Goal: Information Seeking & Learning: Learn about a topic

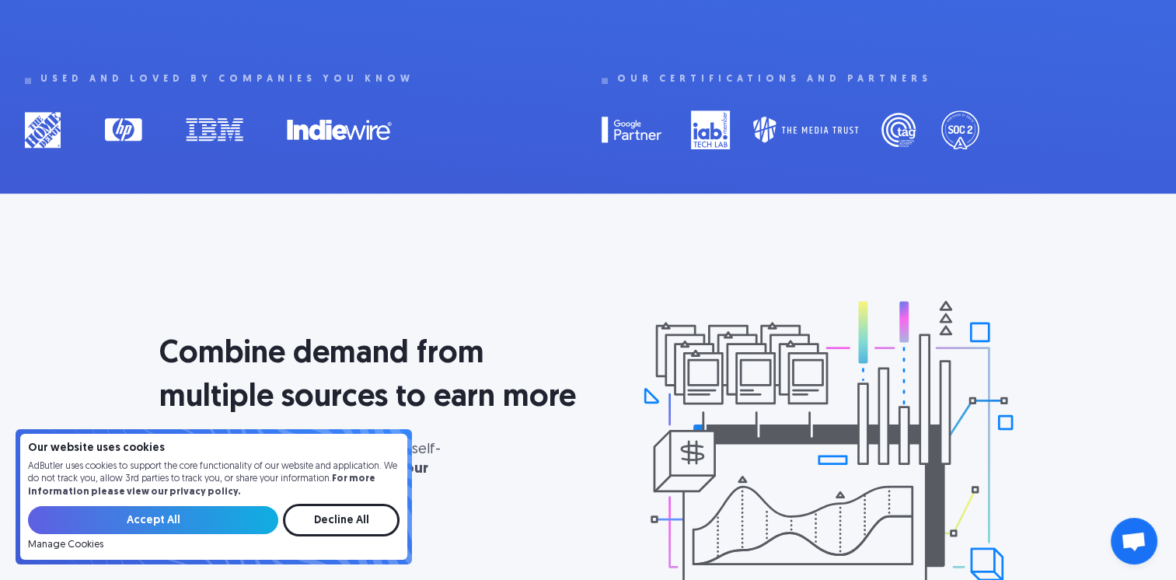
scroll to position [777, 0]
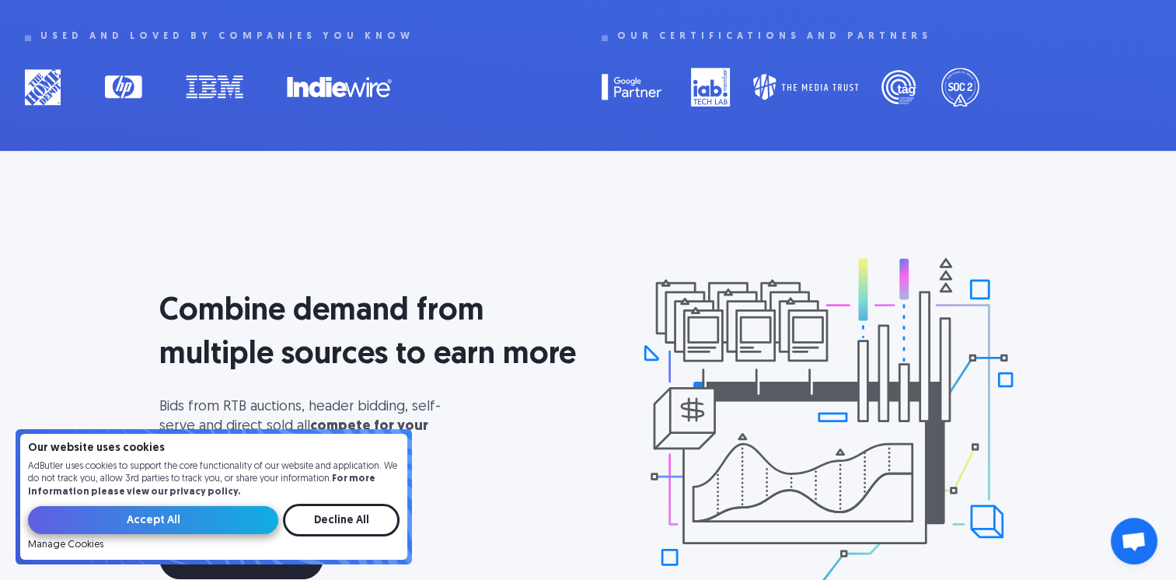
click at [182, 518] on input "Accept All" at bounding box center [153, 520] width 250 height 28
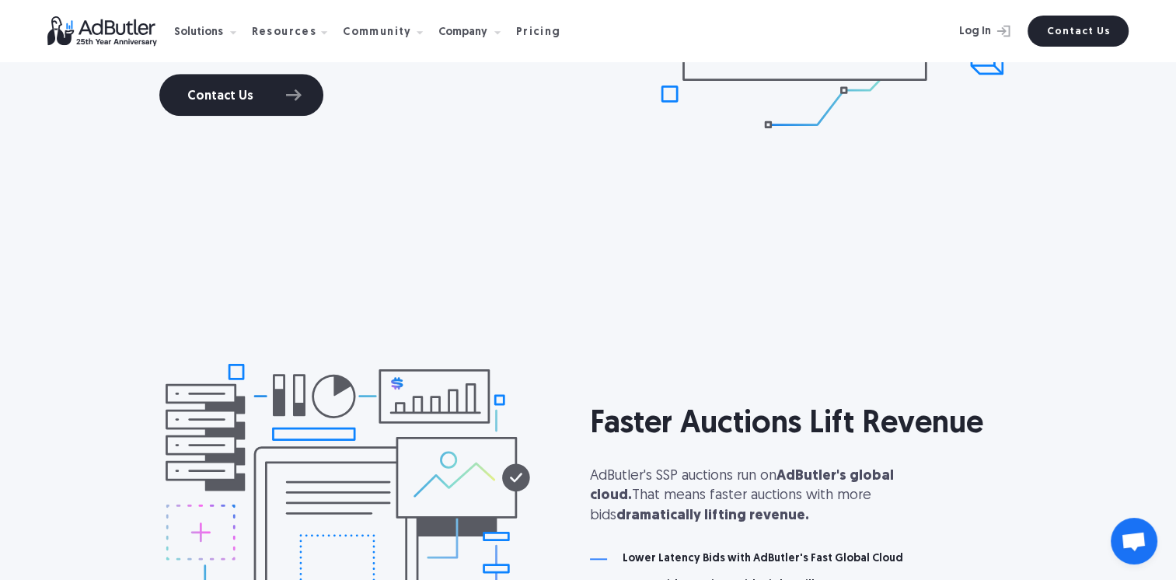
scroll to position [1244, 0]
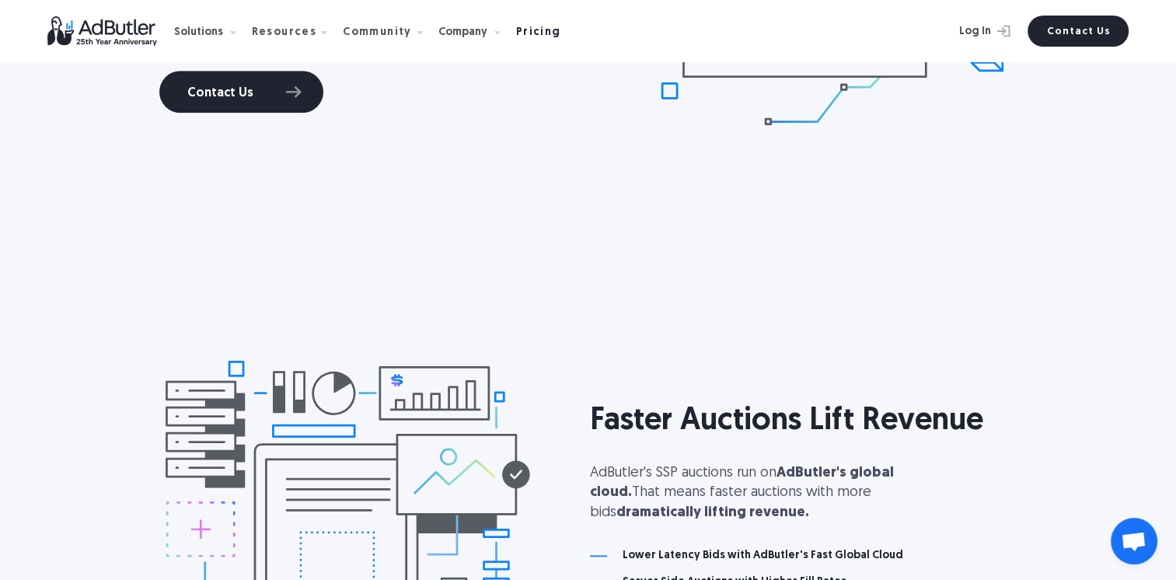
click at [535, 36] on div "Pricing" at bounding box center [538, 32] width 45 height 11
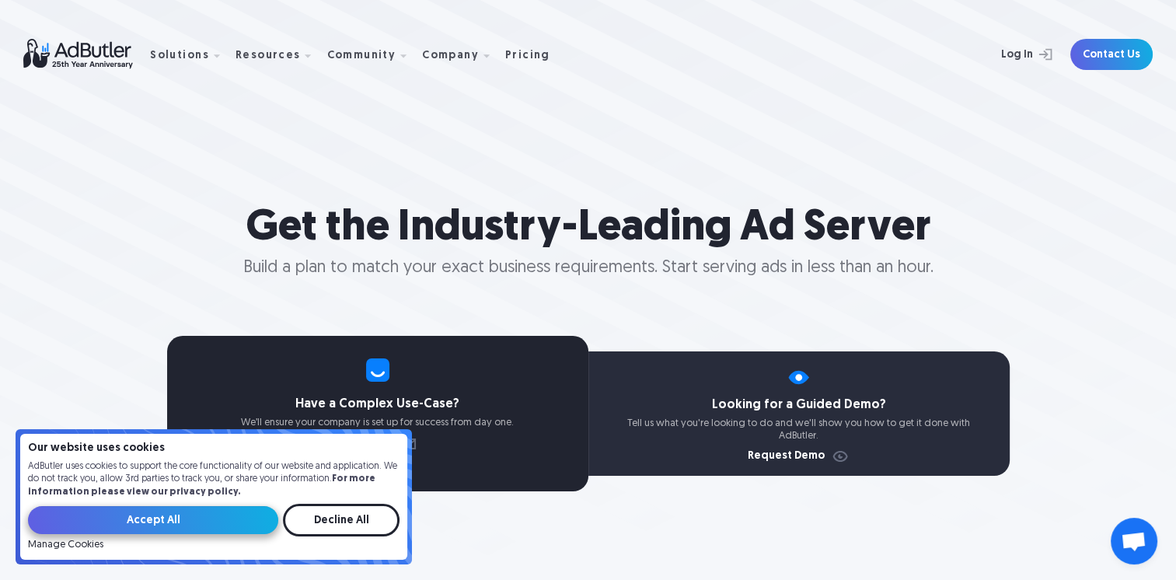
click at [166, 512] on input "Accept All" at bounding box center [153, 520] width 250 height 28
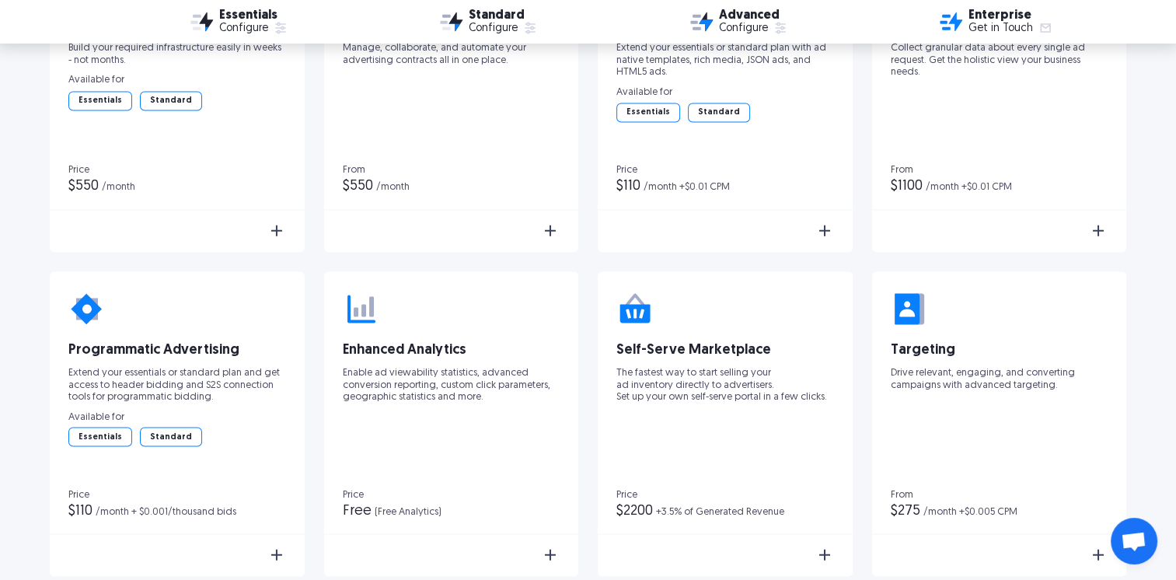
scroll to position [2711, 0]
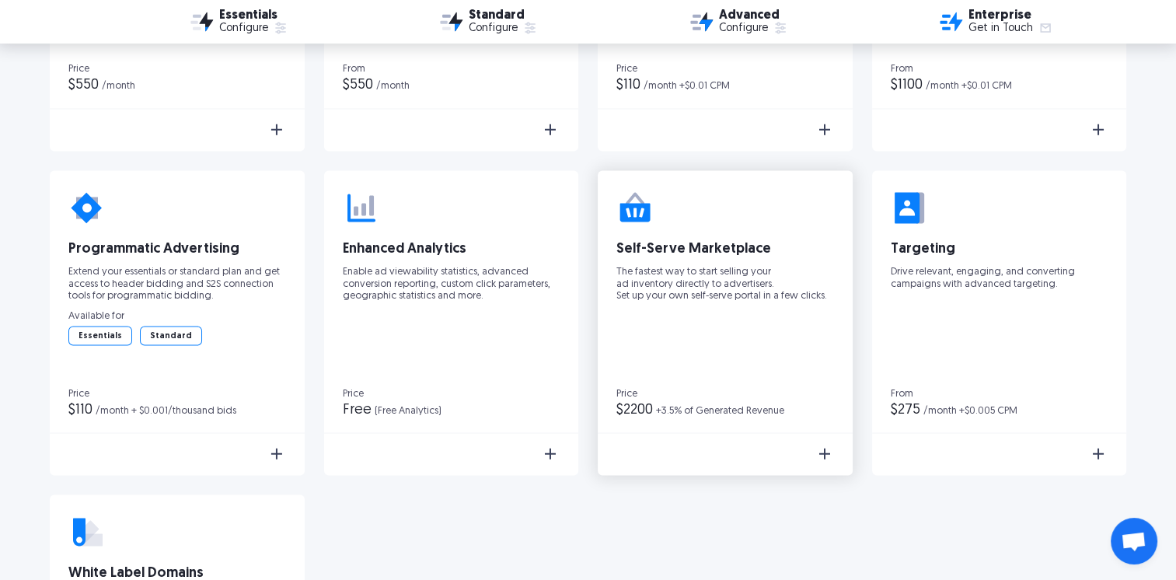
click at [827, 457] on img at bounding box center [825, 453] width 19 height 19
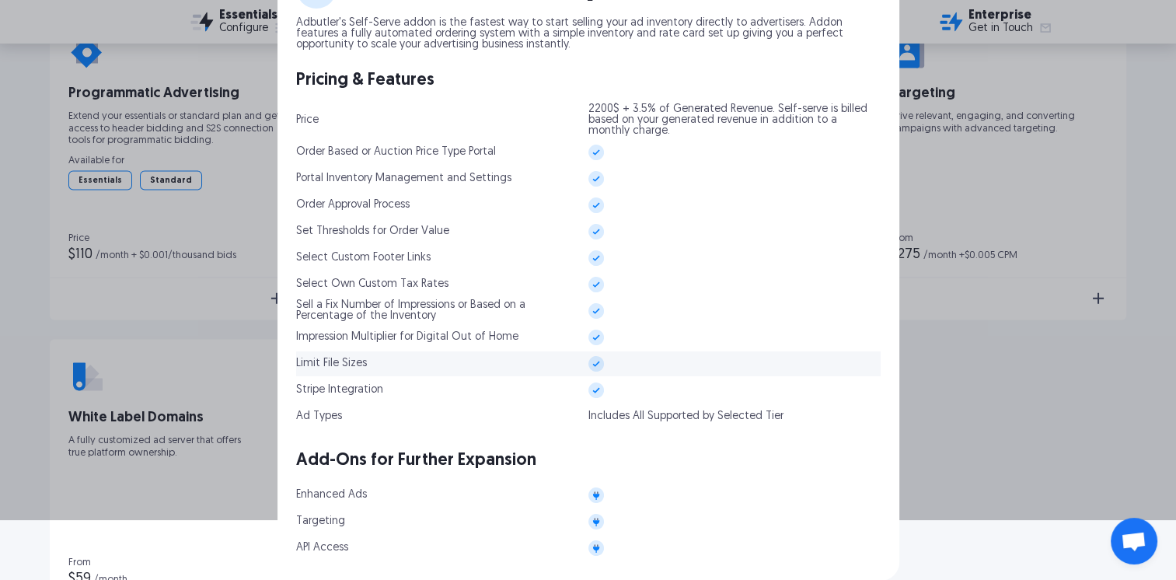
scroll to position [0, 0]
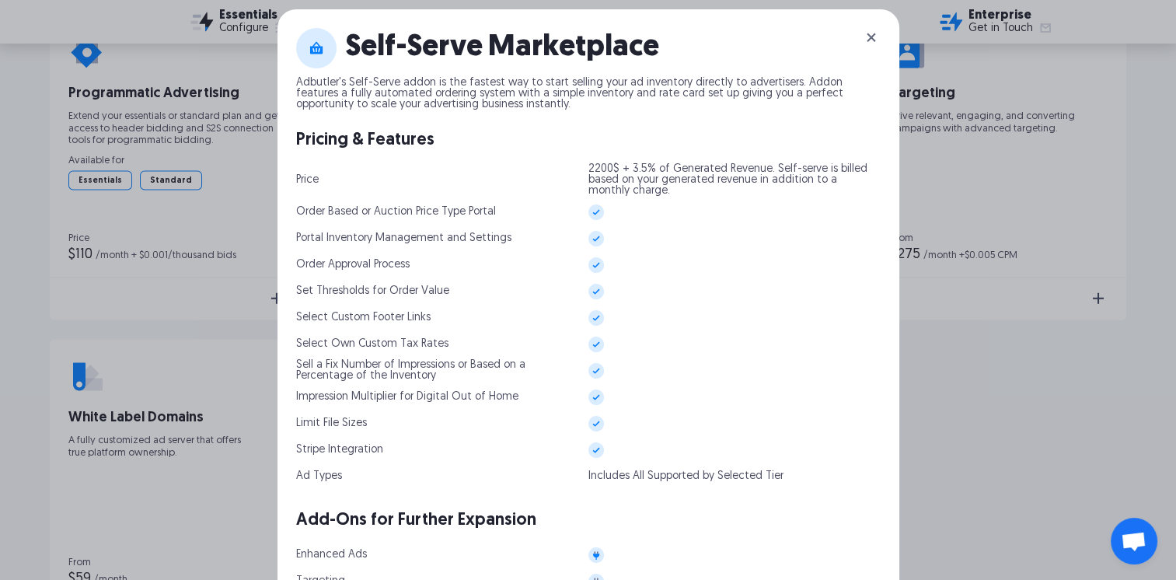
click at [868, 37] on img at bounding box center [871, 37] width 19 height 19
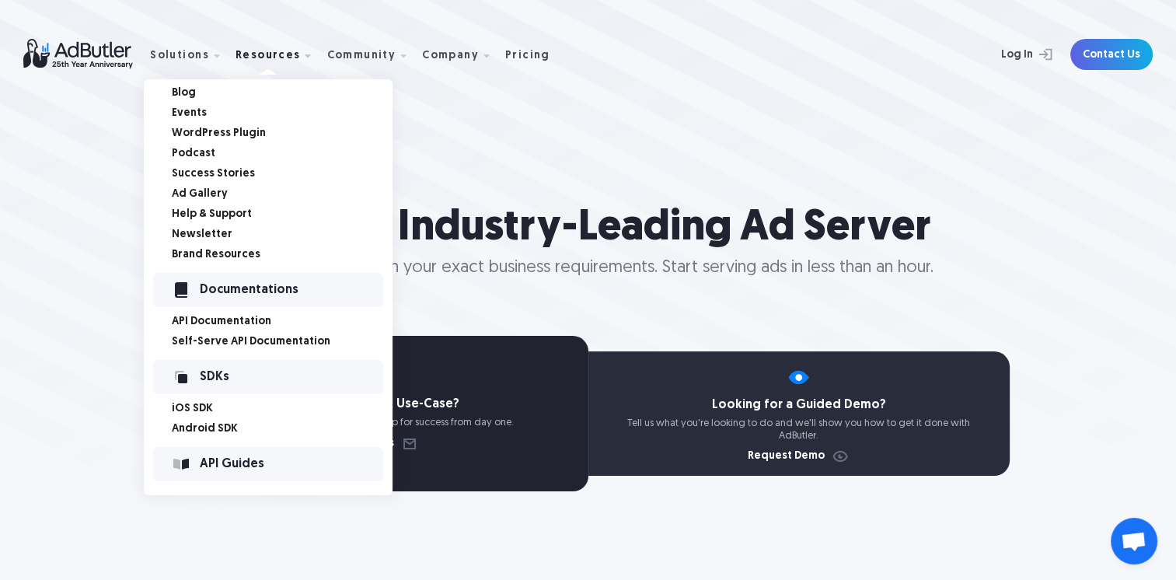
click at [300, 61] on div at bounding box center [308, 56] width 16 height 16
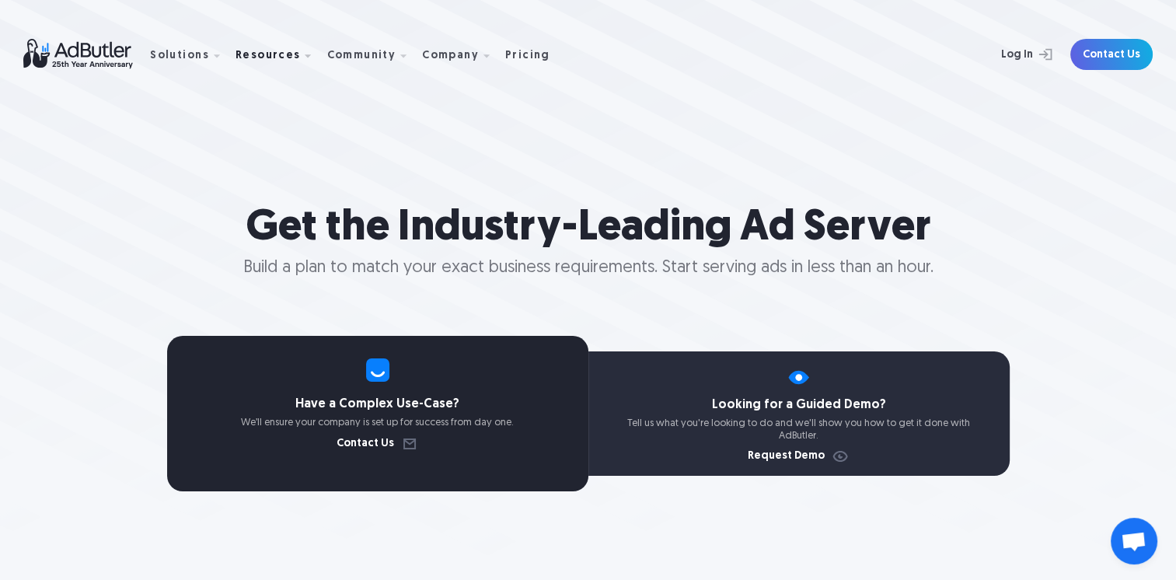
click at [300, 58] on div at bounding box center [308, 56] width 16 height 16
